Goal: Check status: Check status

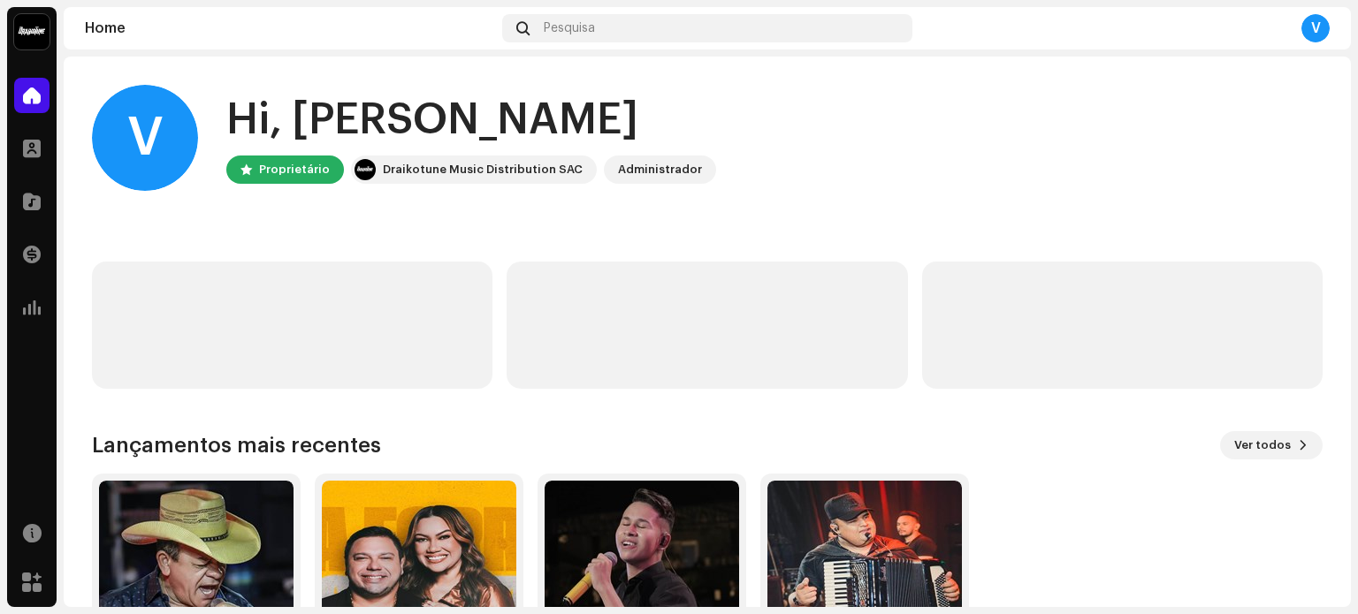
scroll to position [148, 0]
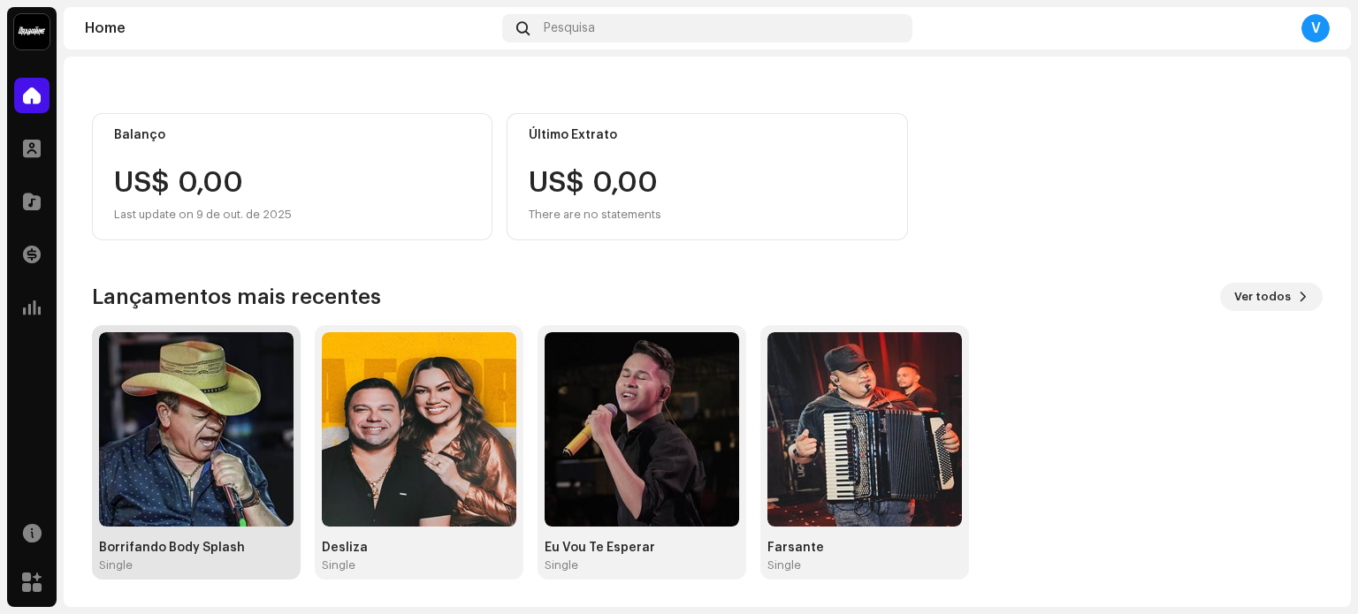
click at [211, 455] on img at bounding box center [196, 429] width 194 height 194
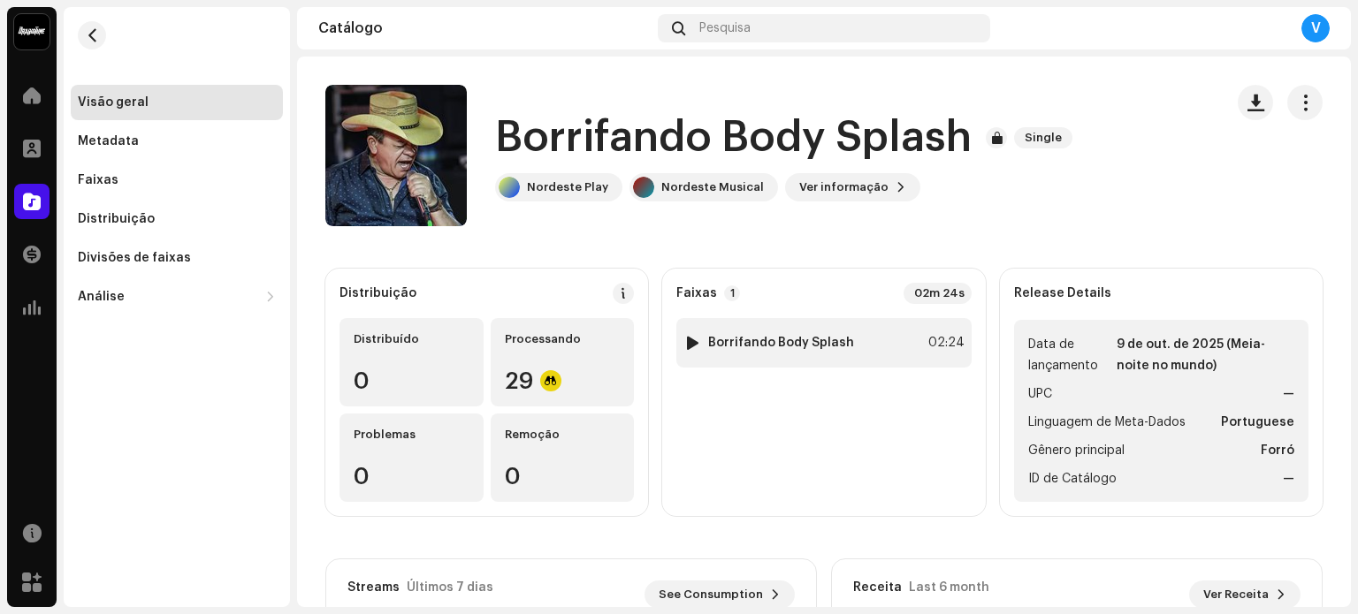
click at [795, 346] on strong "Borrifando Body Splash" at bounding box center [781, 343] width 146 height 14
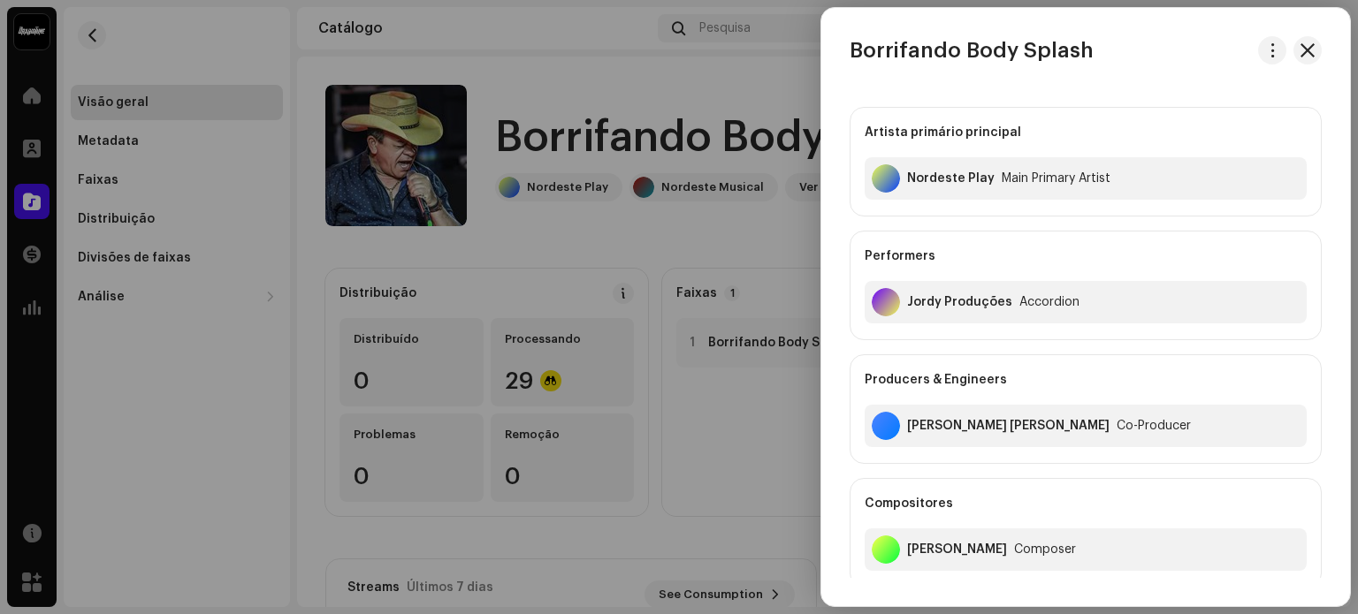
click at [749, 339] on div at bounding box center [679, 307] width 1358 height 614
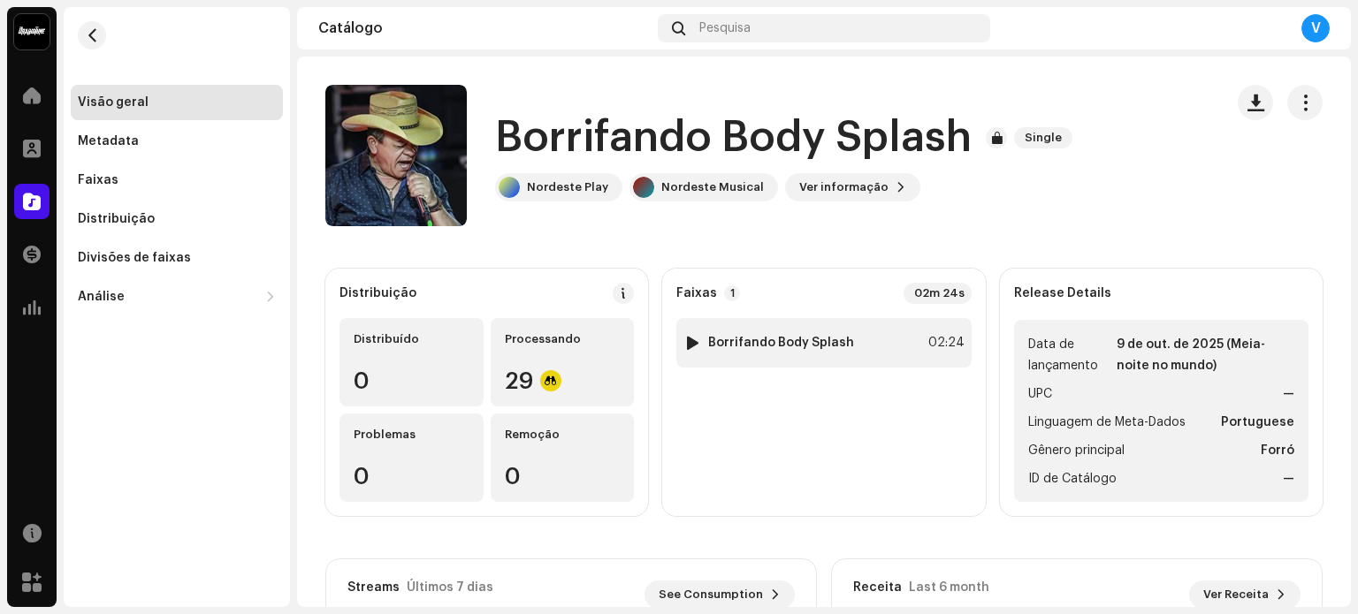
click at [893, 349] on div "1 Borrifando Body Splash 02:24" at bounding box center [823, 342] width 294 height 49
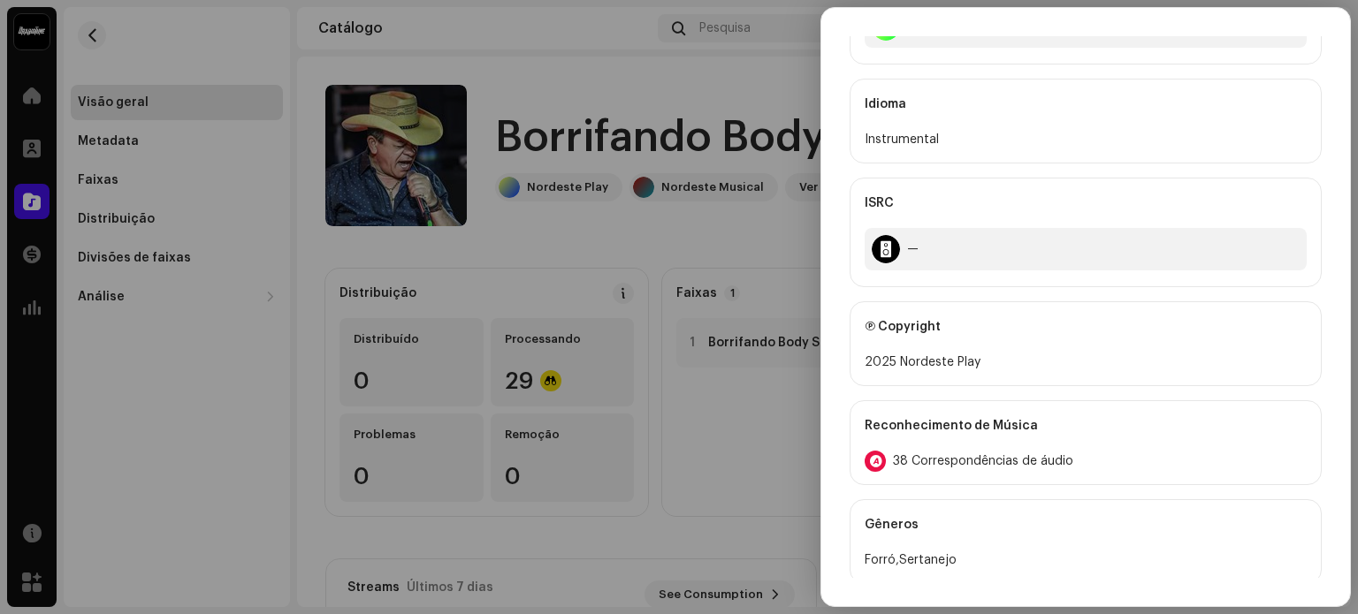
scroll to position [649, 0]
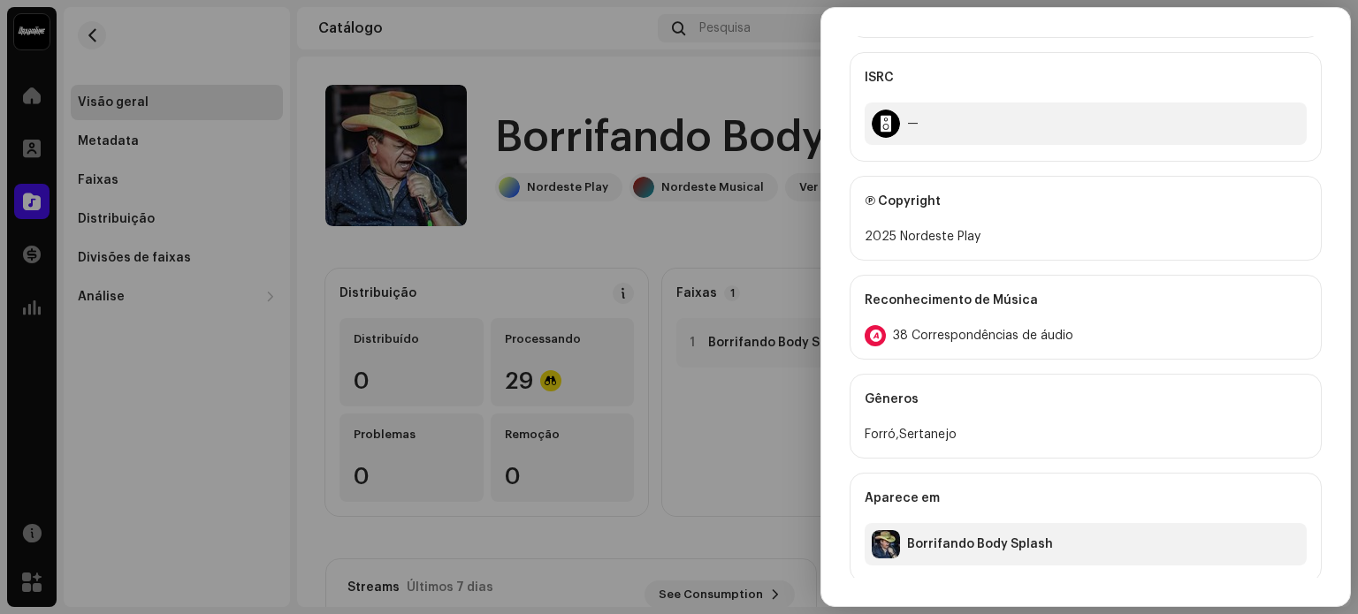
click at [931, 338] on span "38 Correspondências de áudio" at bounding box center [983, 336] width 180 height 14
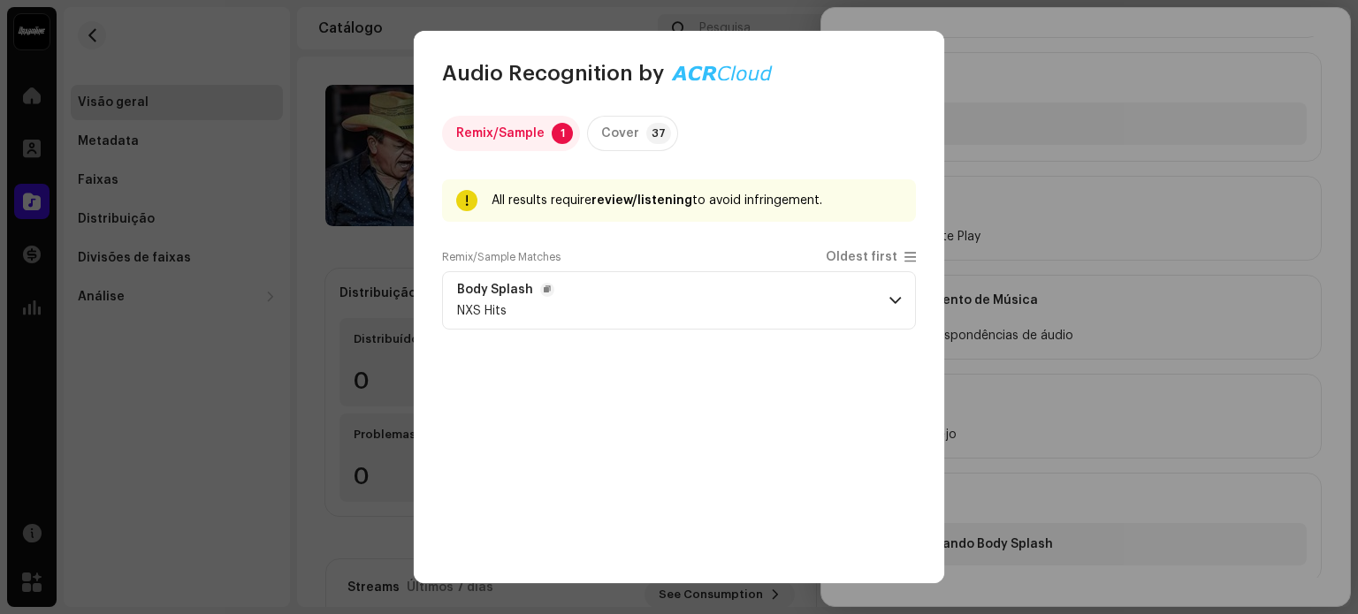
click at [889, 301] on span at bounding box center [894, 300] width 11 height 14
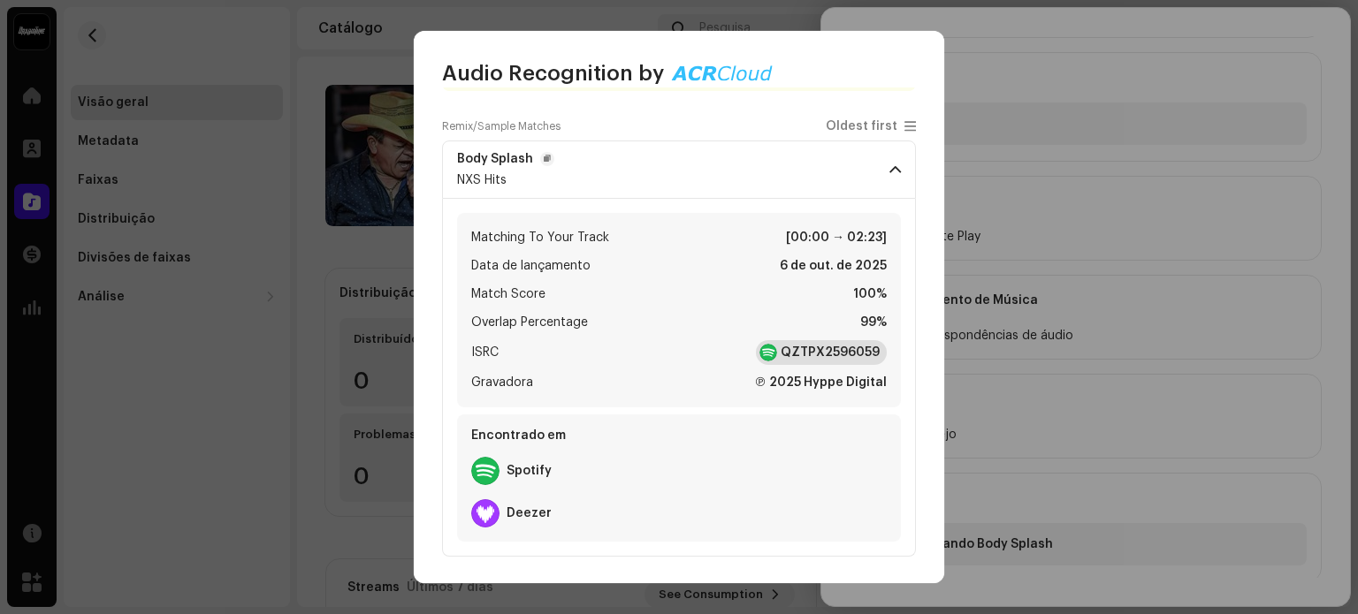
scroll to position [0, 0]
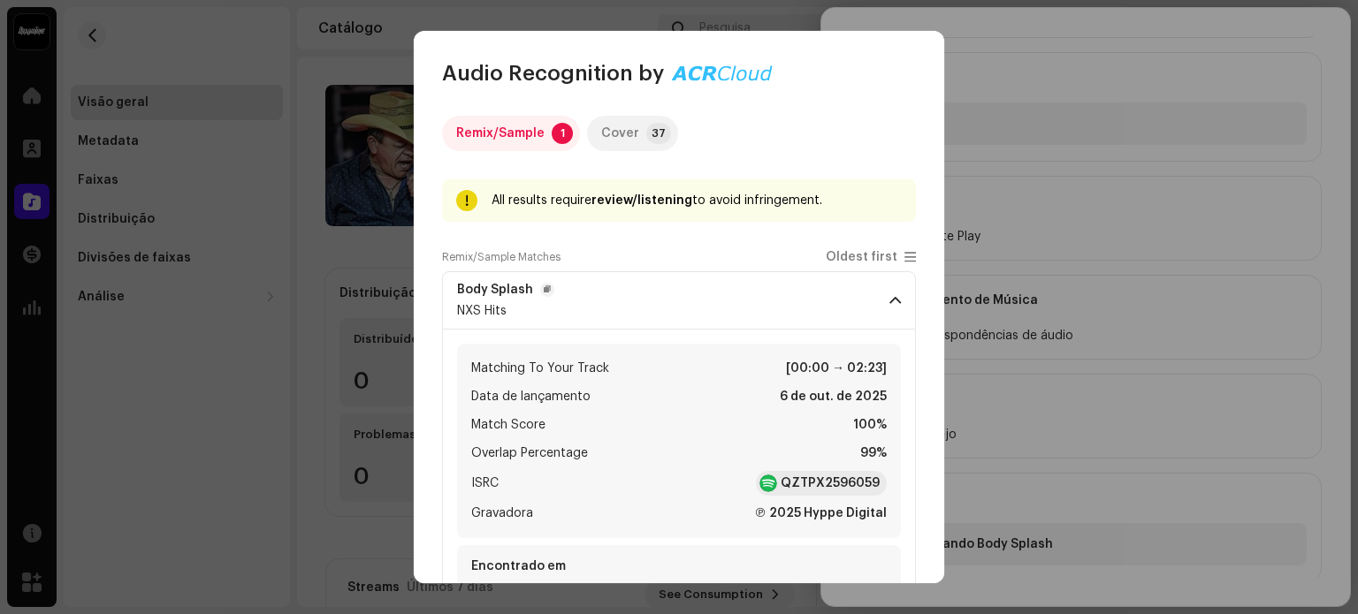
click at [661, 141] on p-tab "Cover 37" at bounding box center [632, 133] width 91 height 35
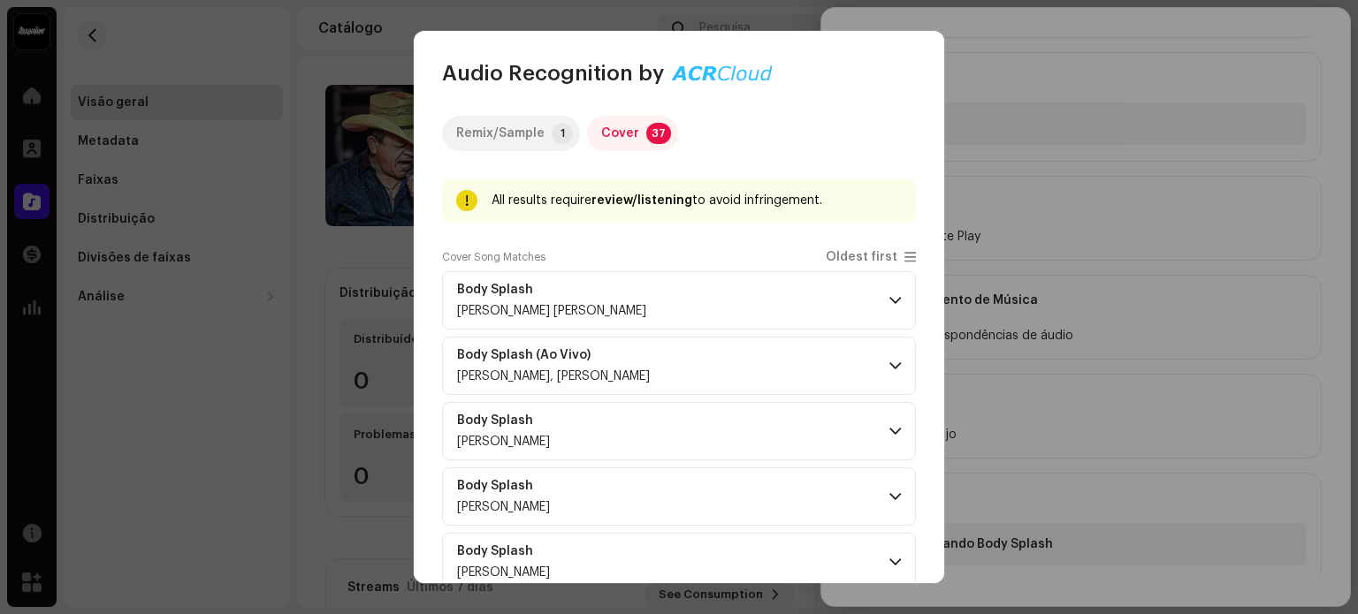
click at [499, 143] on div "Remix/Sample" at bounding box center [500, 133] width 88 height 35
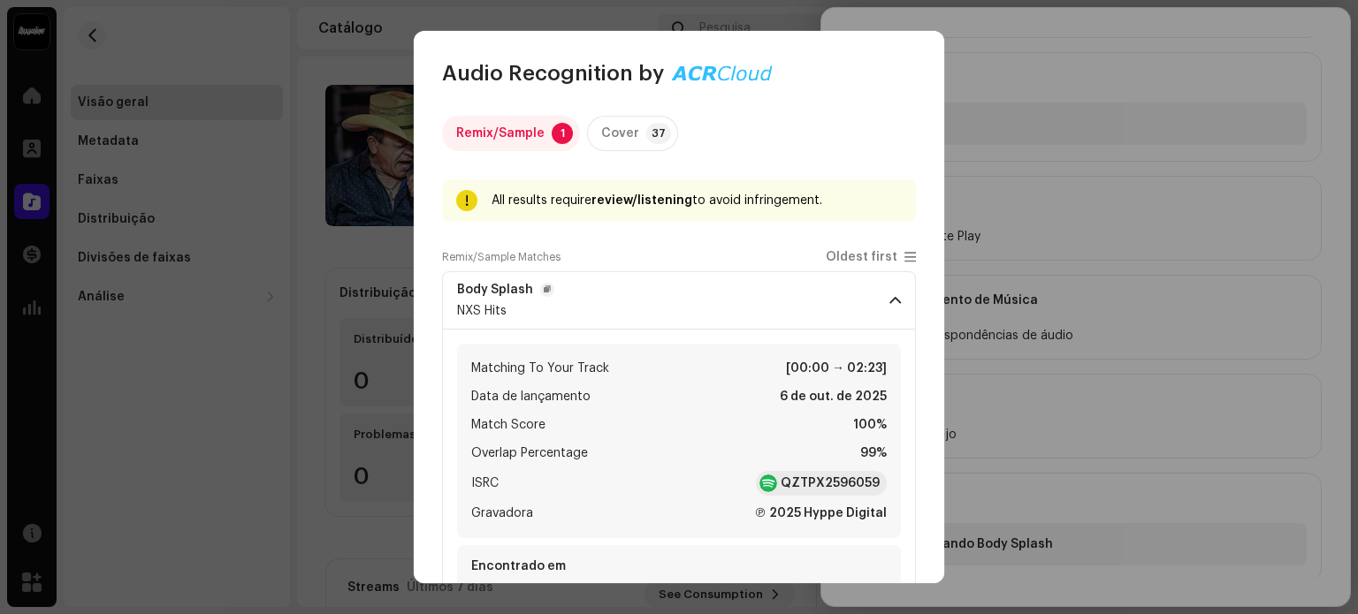
click at [552, 299] on p-accordion-header "Body Splash NXS Hits" at bounding box center [679, 300] width 474 height 58
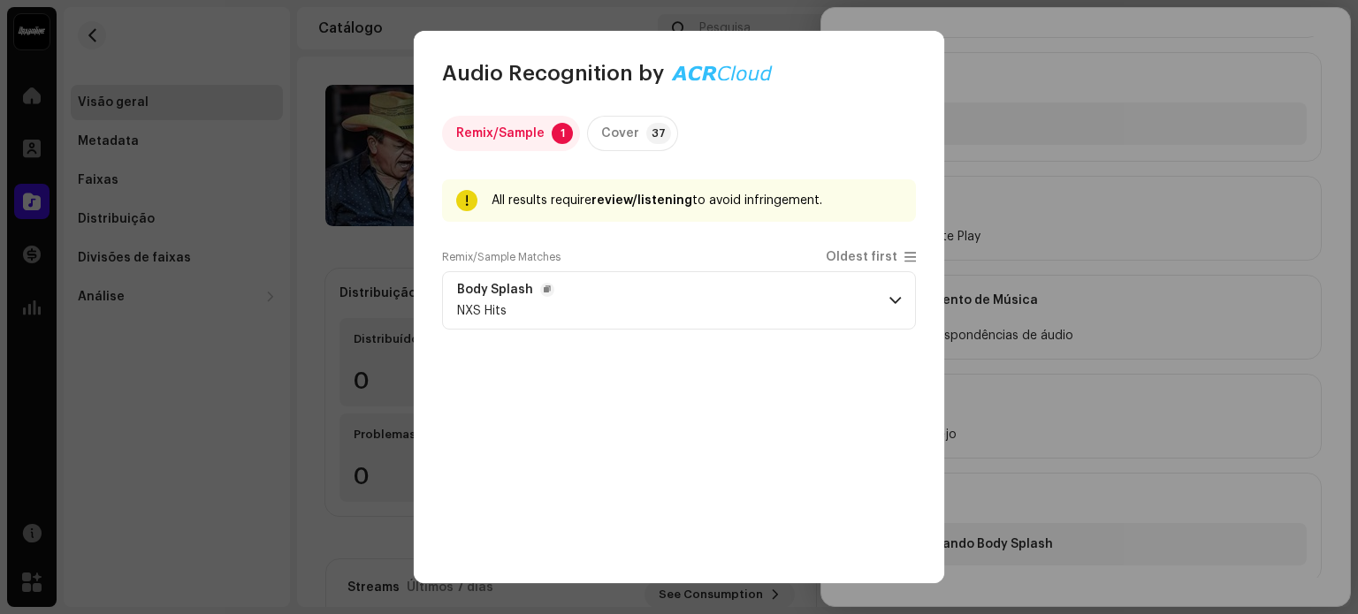
click at [509, 294] on strong "Body Splash" at bounding box center [495, 290] width 76 height 14
click at [897, 307] on p-accordion-header "Body Splash NXS Hits" at bounding box center [679, 300] width 474 height 58
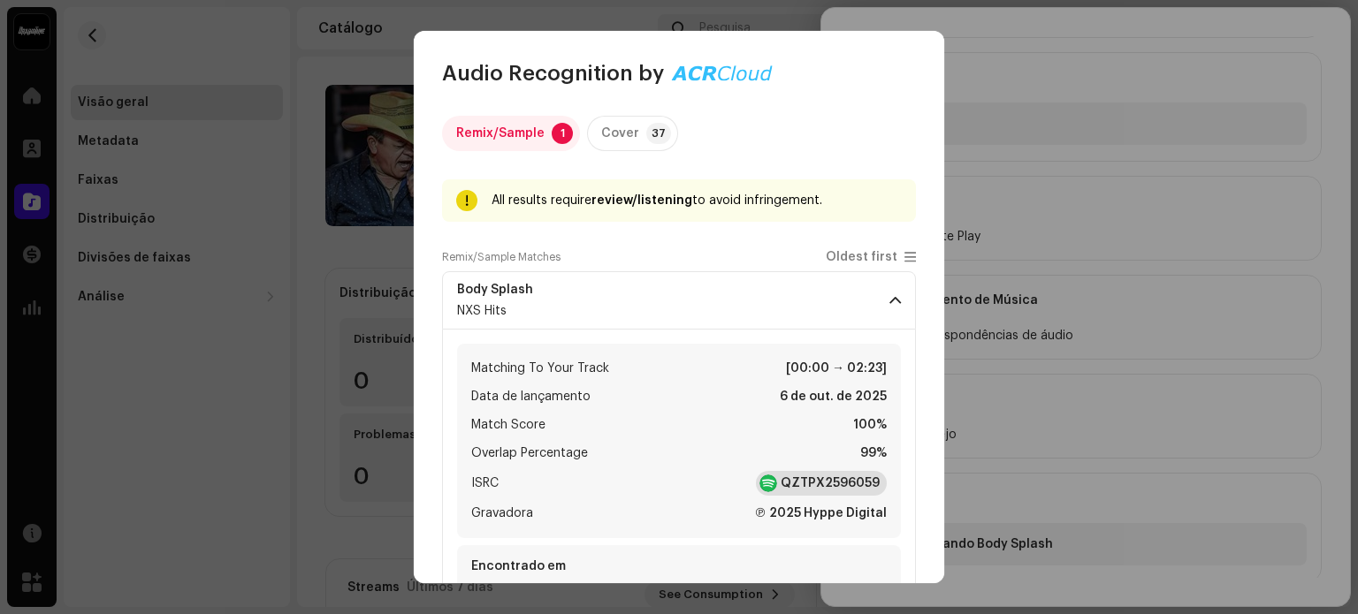
click at [831, 486] on strong "QZTPX2596059" at bounding box center [829, 484] width 99 height 18
